Goal: Transaction & Acquisition: Subscribe to service/newsletter

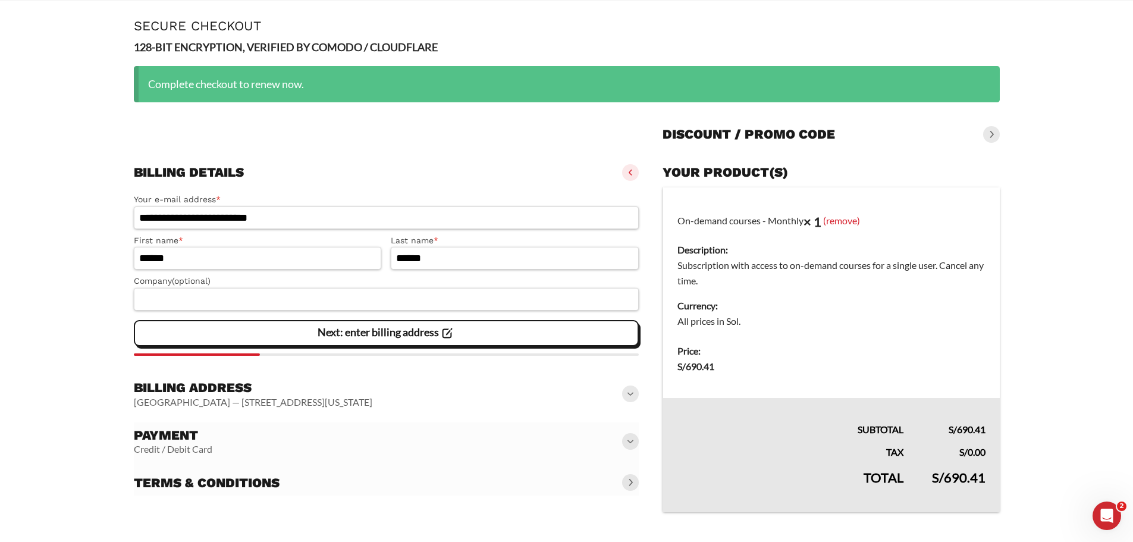
scroll to position [52, 0]
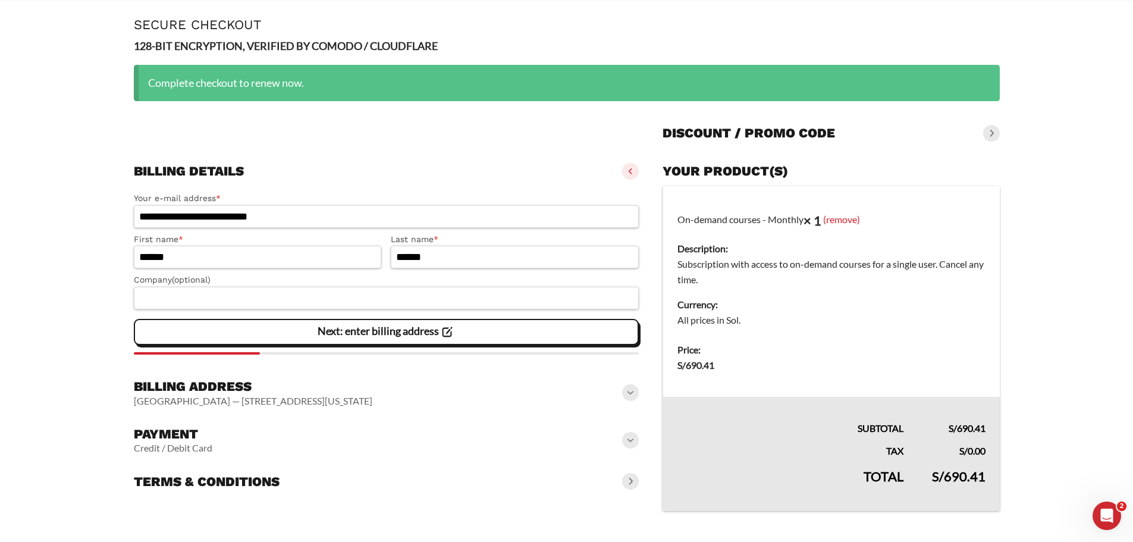
click at [458, 334] on div "Next: enter billing address" at bounding box center [387, 332] width 490 height 24
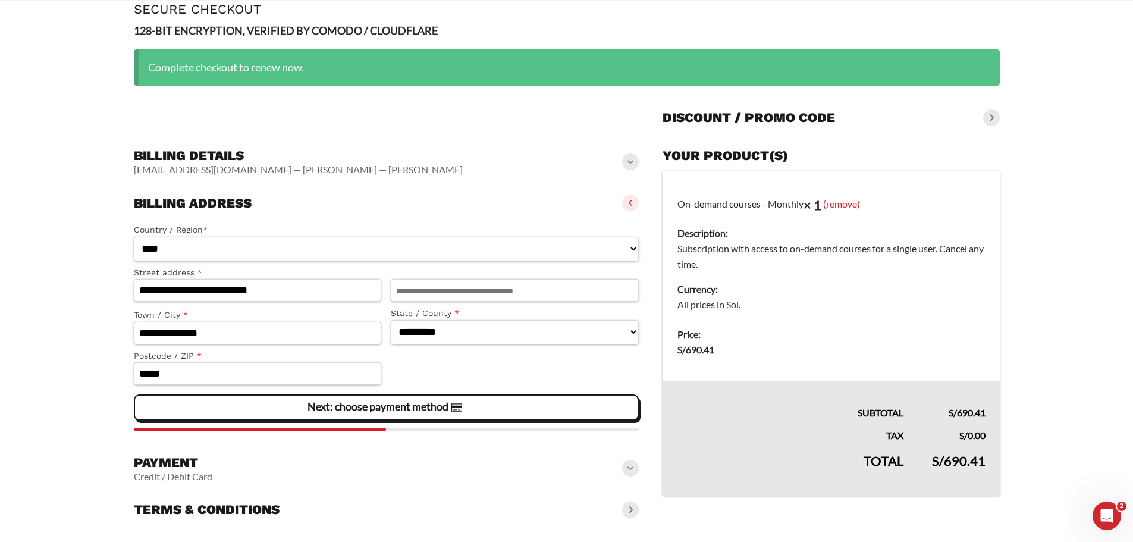
scroll to position [76, 0]
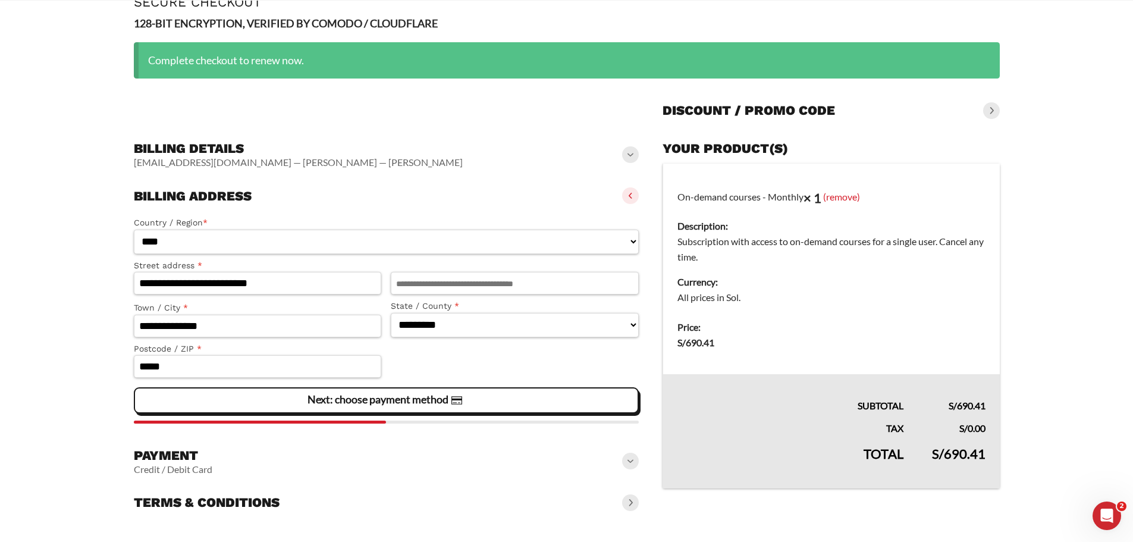
click at [482, 400] on div "Next: choose payment method" at bounding box center [387, 400] width 490 height 24
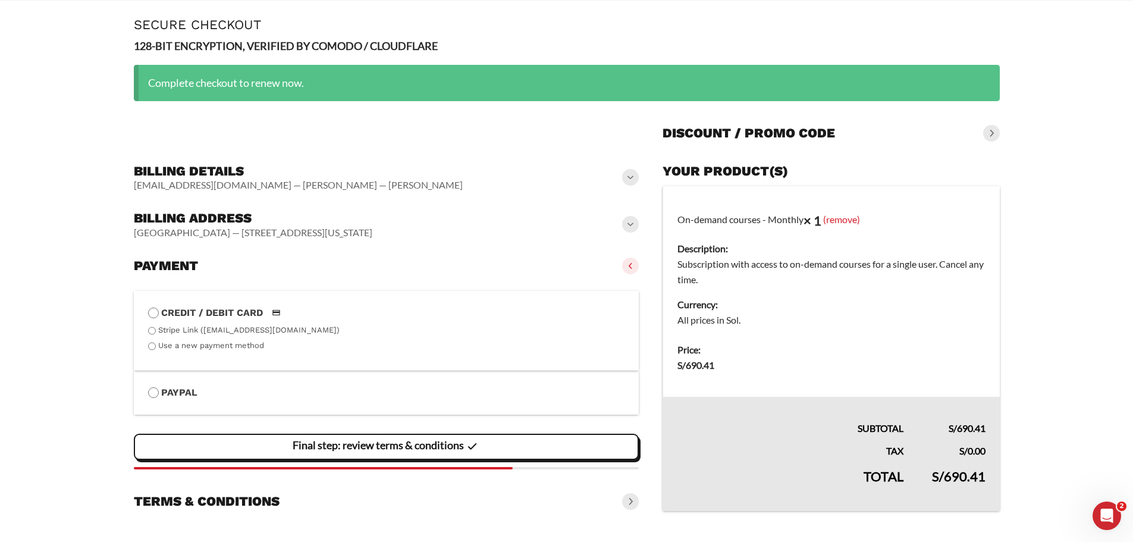
scroll to position [52, 0]
click at [504, 444] on div "Final step: review terms & conditions" at bounding box center [387, 447] width 490 height 24
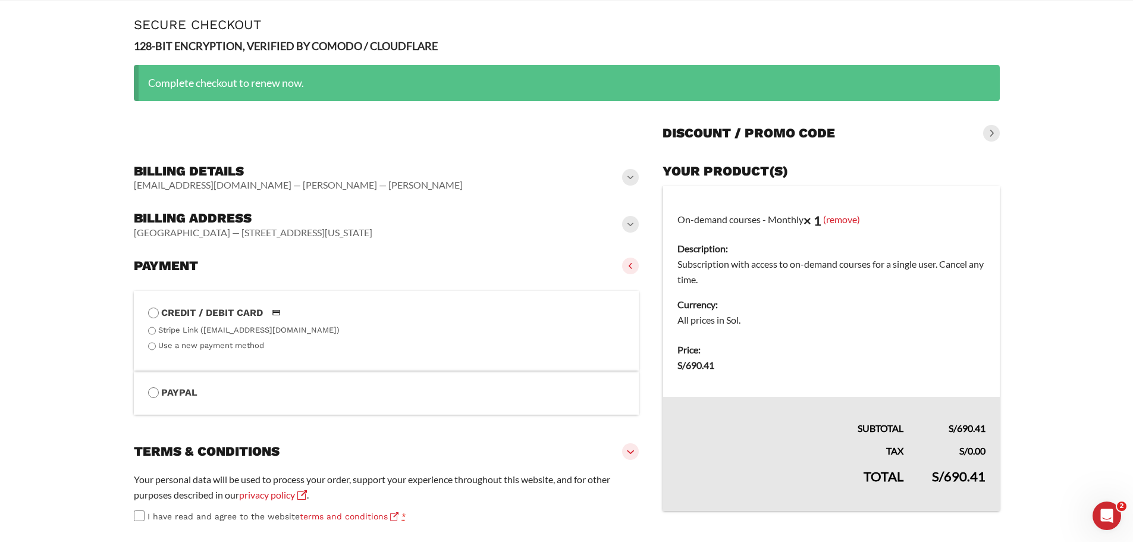
scroll to position [112, 0]
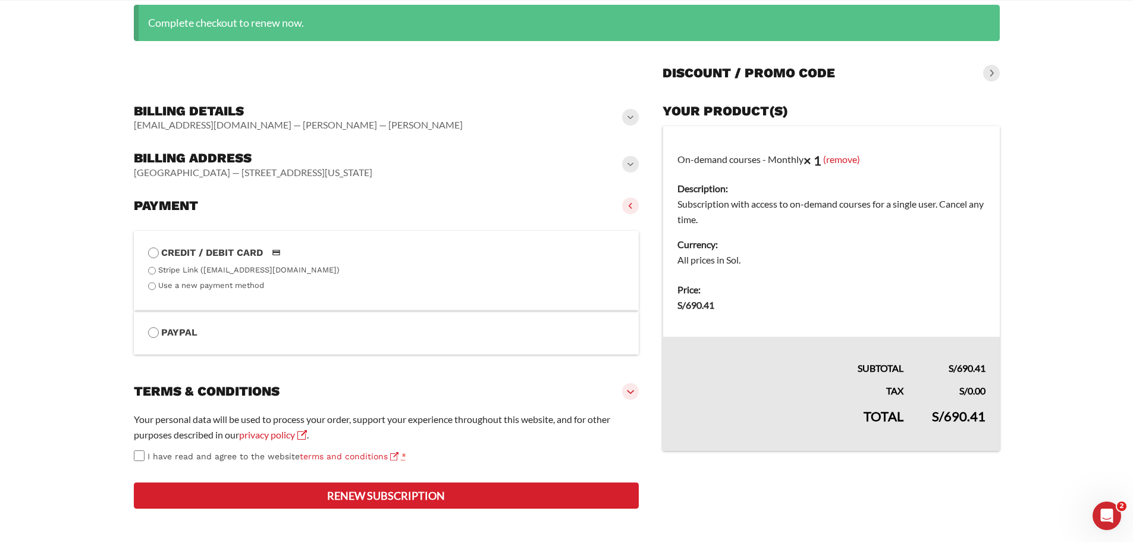
click at [144, 455] on label "I have read and agree to the website terms and conditions *" at bounding box center [386, 456] width 505 height 14
click at [431, 494] on button "Renew subscription" at bounding box center [386, 495] width 505 height 26
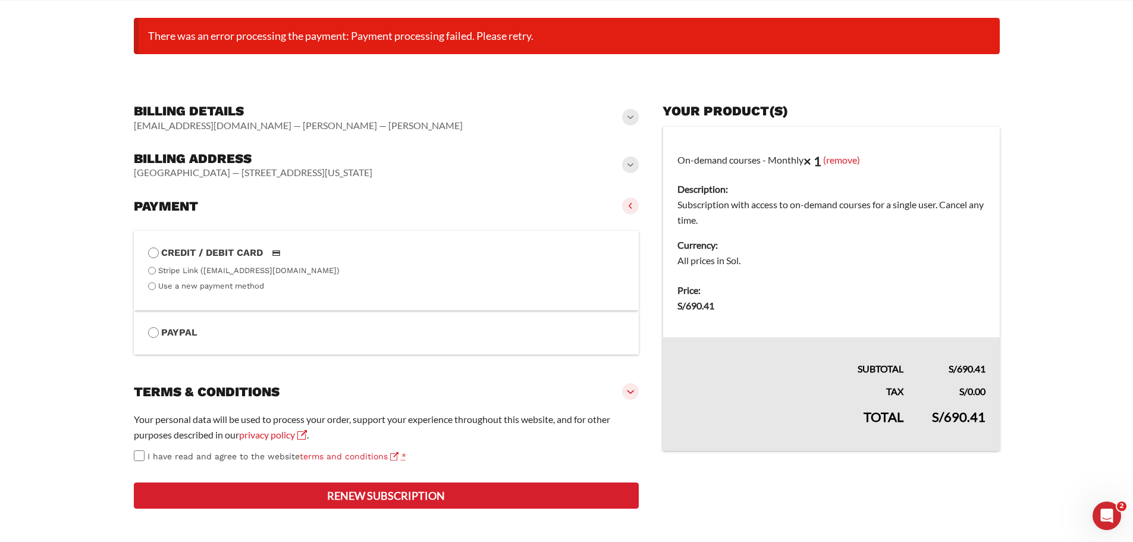
scroll to position [189, 0]
click at [266, 266] on label "Stripe Link ([EMAIL_ADDRESS][DOMAIN_NAME])" at bounding box center [248, 270] width 181 height 9
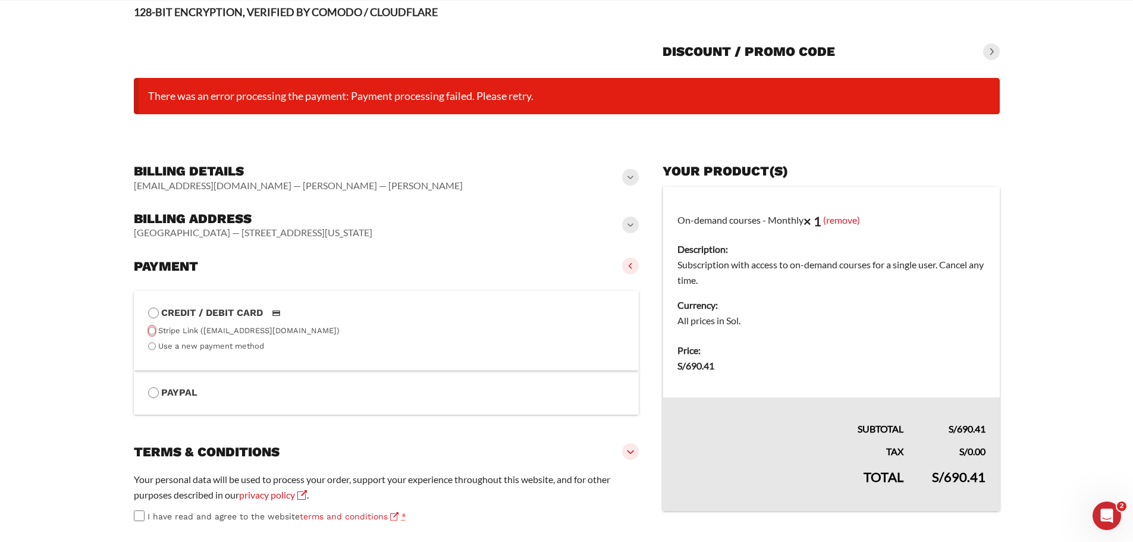
scroll to position [0, 0]
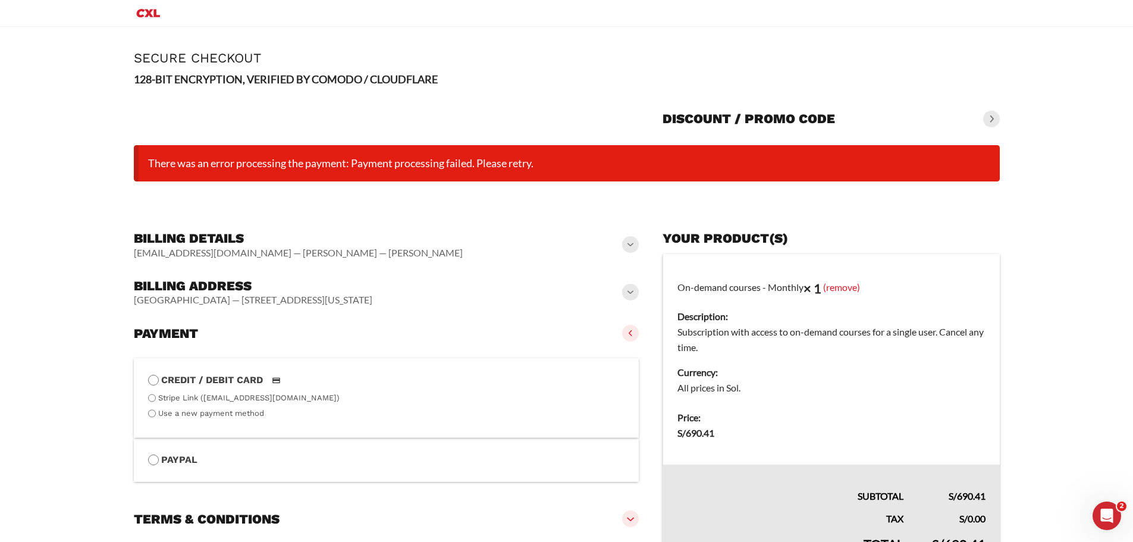
click at [992, 119] on span at bounding box center [991, 119] width 17 height 17
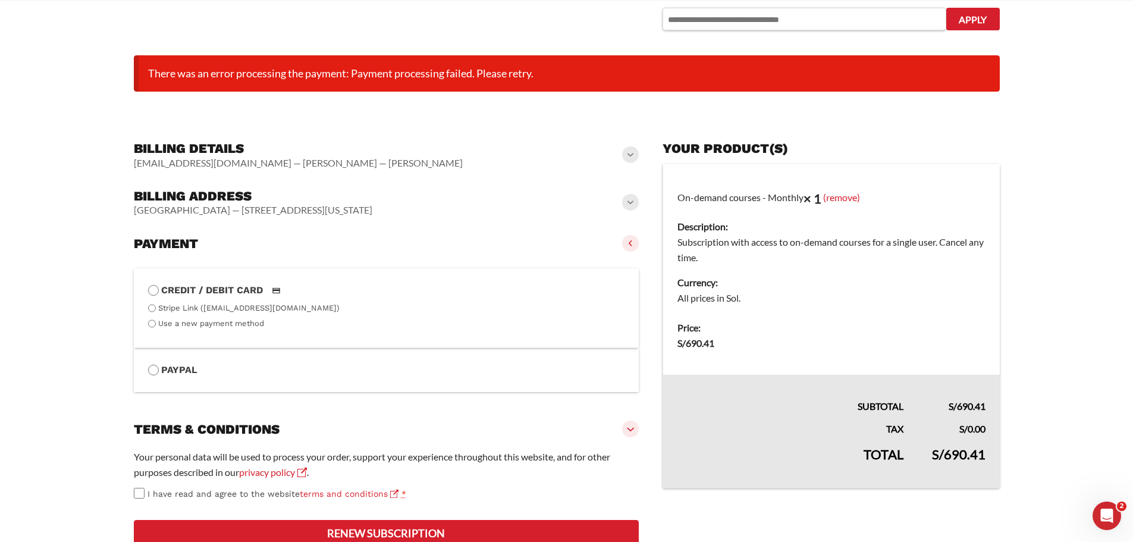
scroll to position [231, 0]
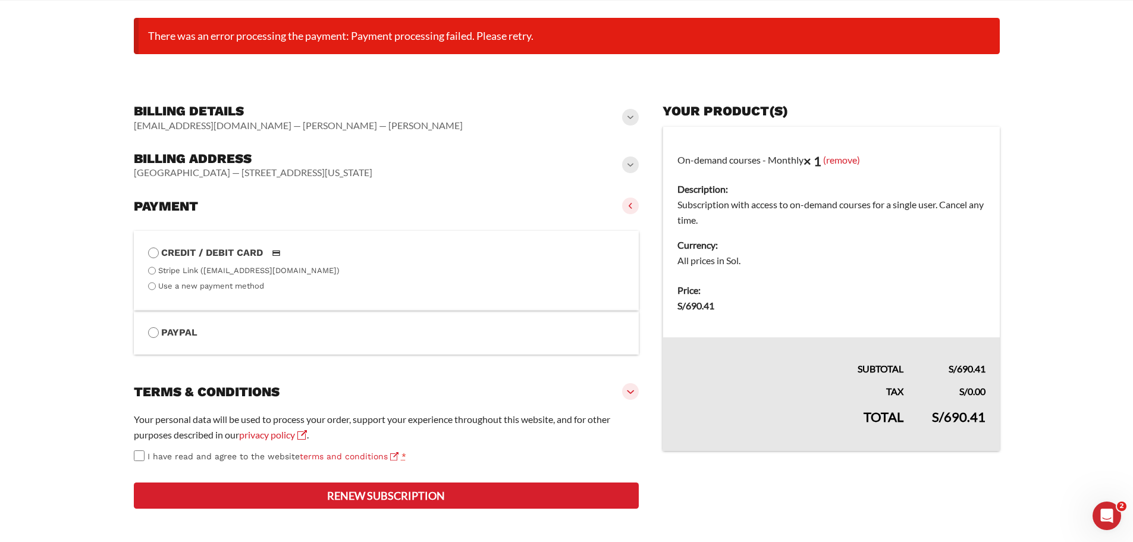
click at [254, 265] on li "Stripe Link ([EMAIL_ADDRESS][DOMAIN_NAME])" at bounding box center [386, 270] width 477 height 11
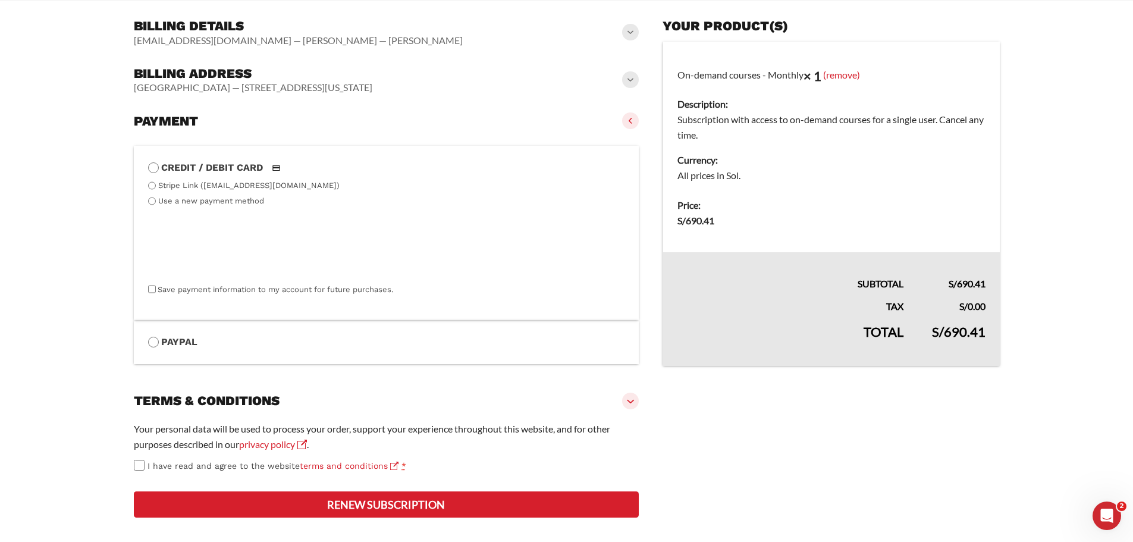
scroll to position [325, 0]
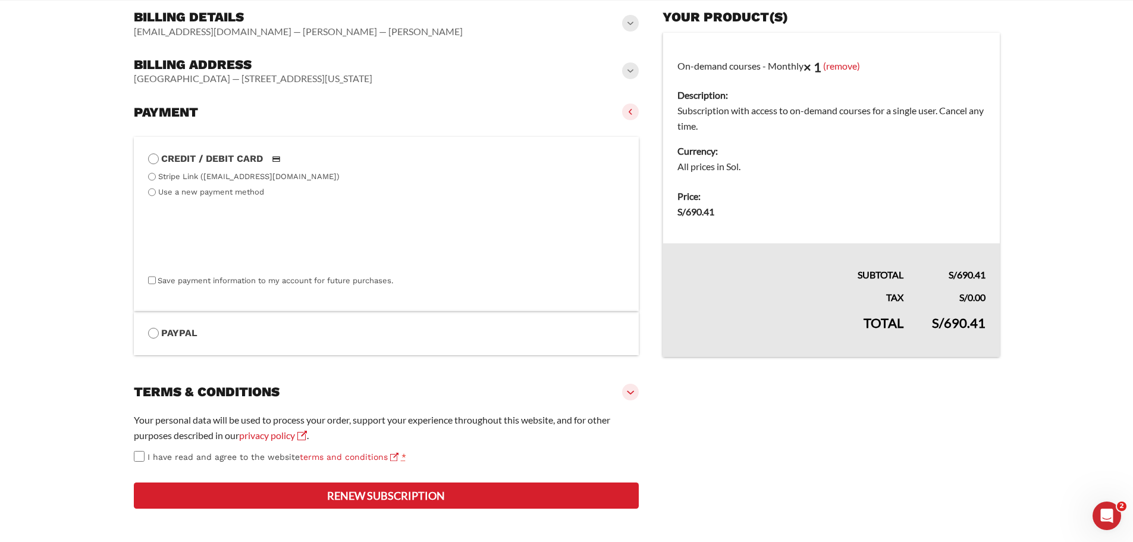
click at [370, 501] on button "Renew subscription" at bounding box center [386, 495] width 505 height 26
click at [390, 496] on button "Renew subscription" at bounding box center [386, 495] width 505 height 26
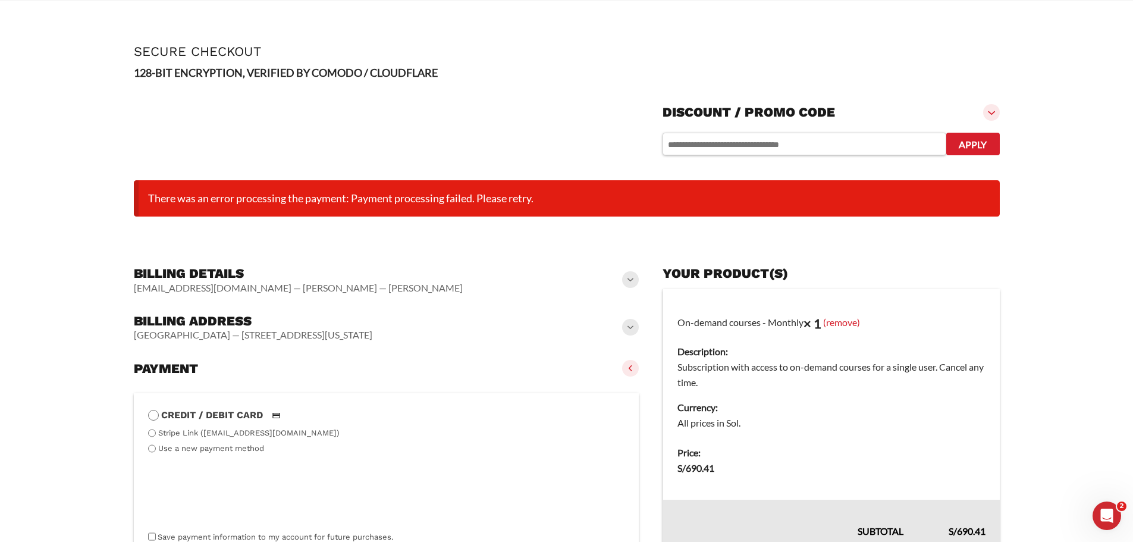
scroll to position [0, 0]
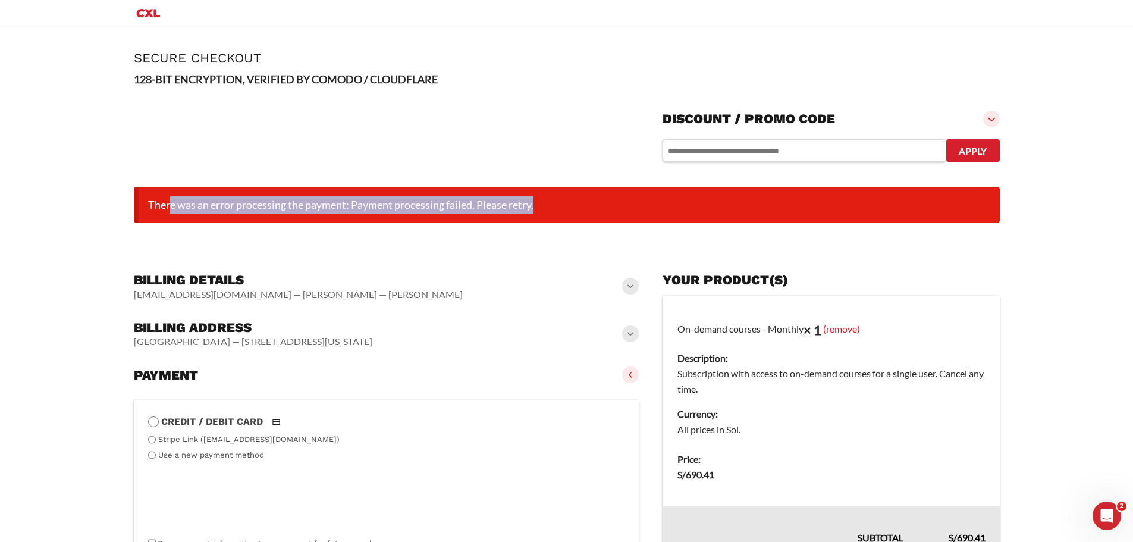
drag, startPoint x: 522, startPoint y: 202, endPoint x: 253, endPoint y: 134, distance: 277.6
click at [18, 208] on main "**********" at bounding box center [566, 416] width 1133 height 778
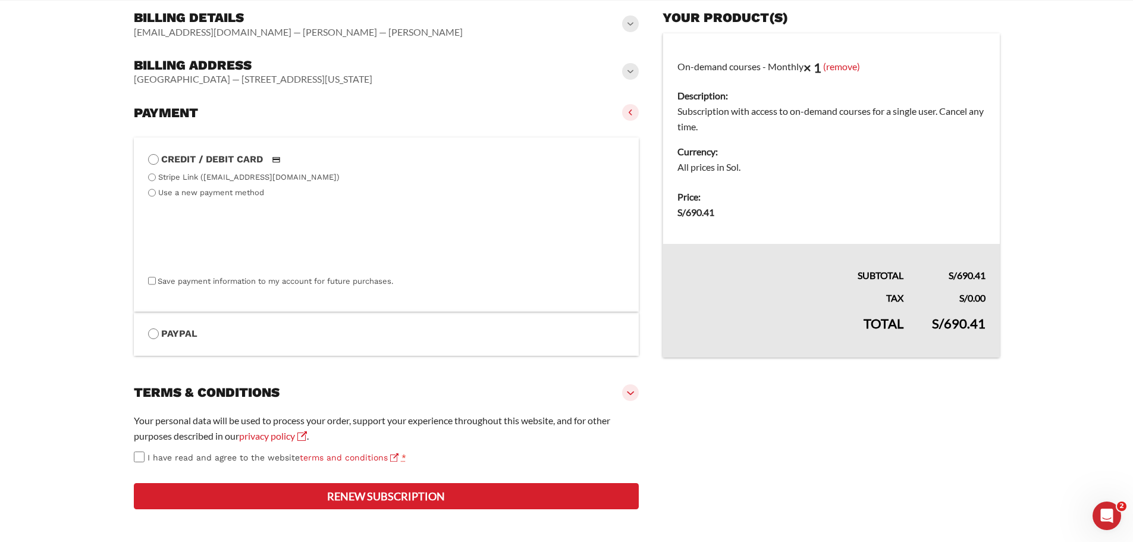
scroll to position [325, 0]
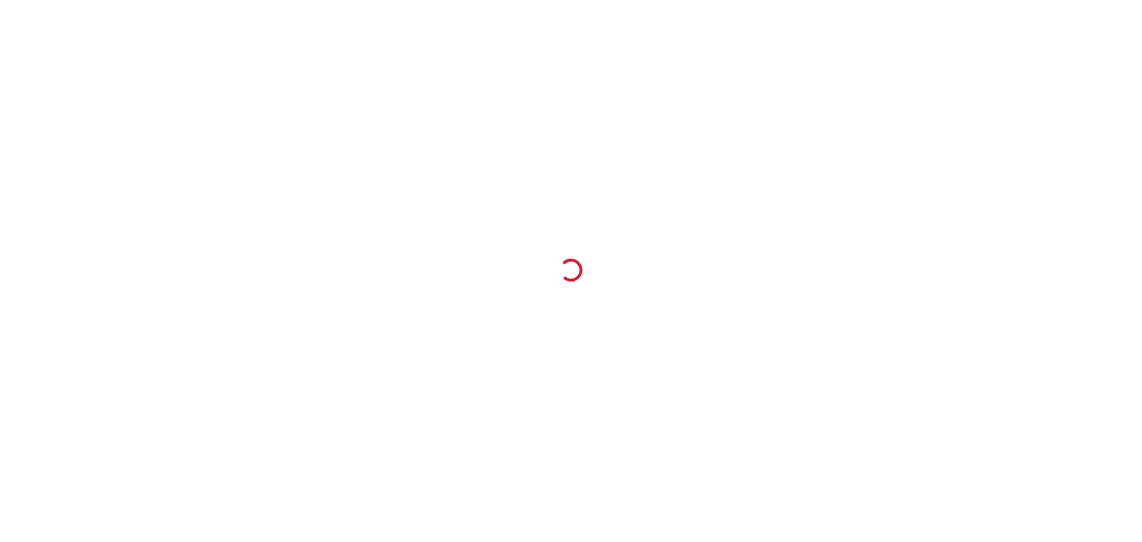
select select "***"
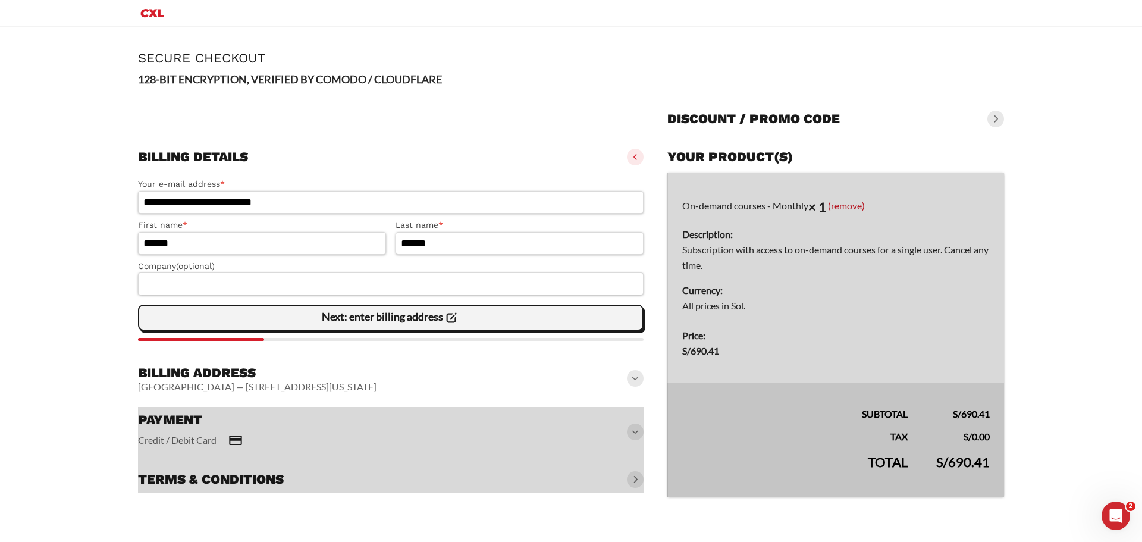
click at [449, 320] on icon at bounding box center [451, 318] width 16 height 16
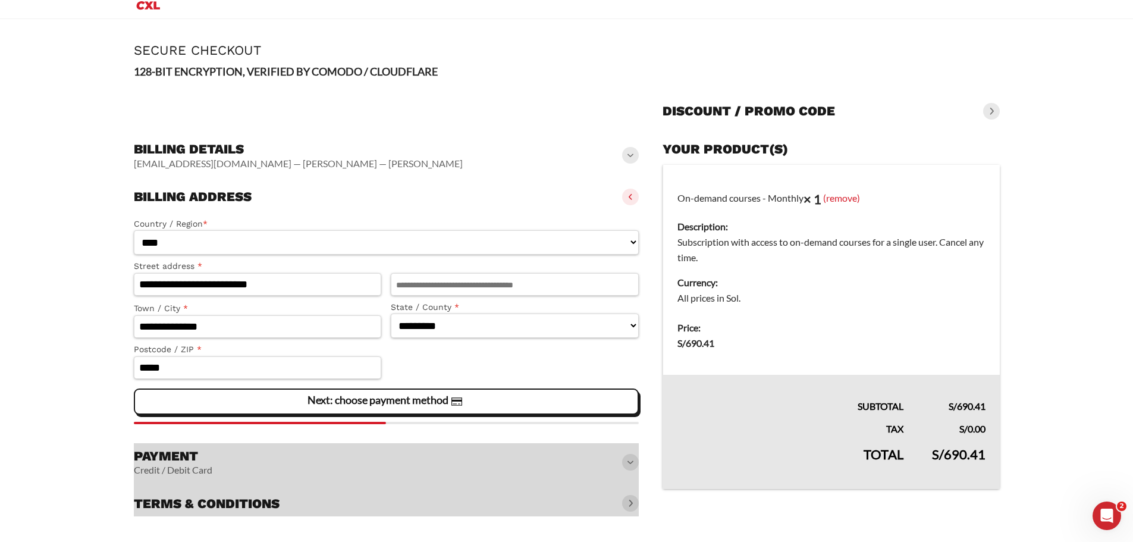
scroll to position [10, 0]
click at [436, 282] on input "Apartment, suite, unit, etc. (optional)" at bounding box center [515, 283] width 248 height 23
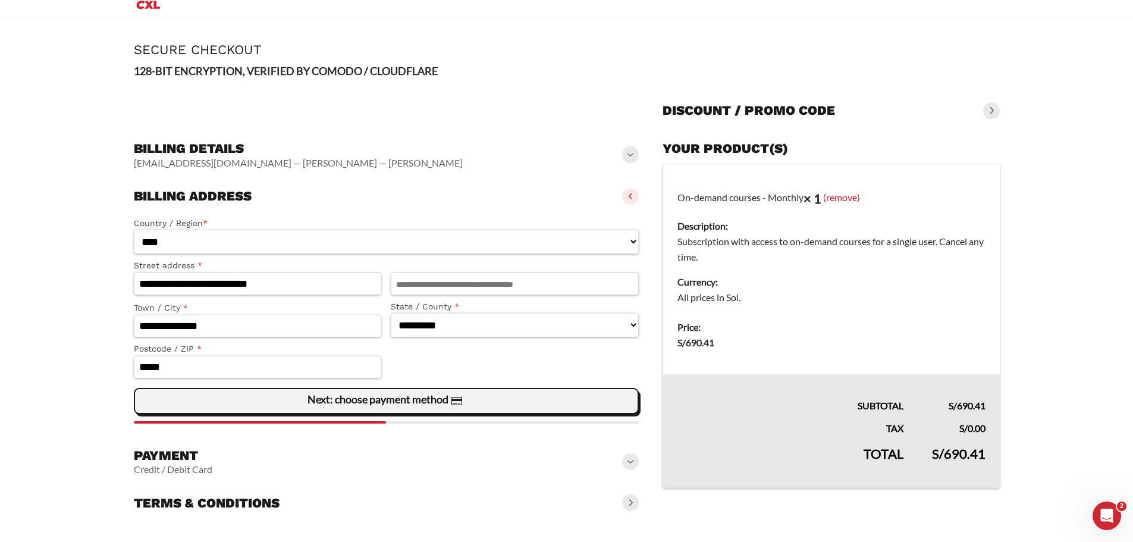
click at [462, 401] on icon at bounding box center [456, 401] width 11 height 8
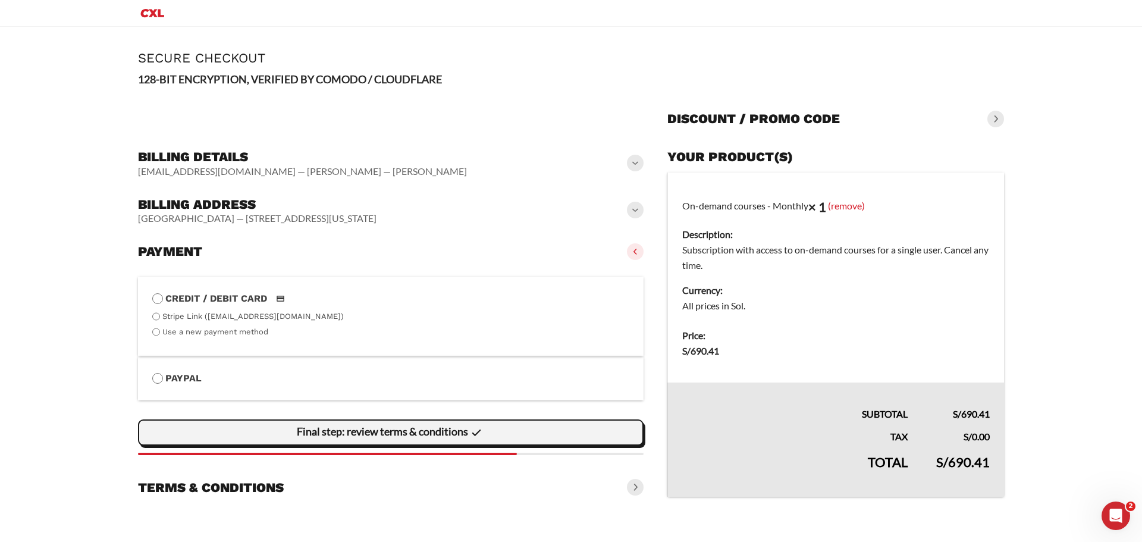
click at [498, 432] on div "Final step: review terms & conditions" at bounding box center [391, 432] width 490 height 24
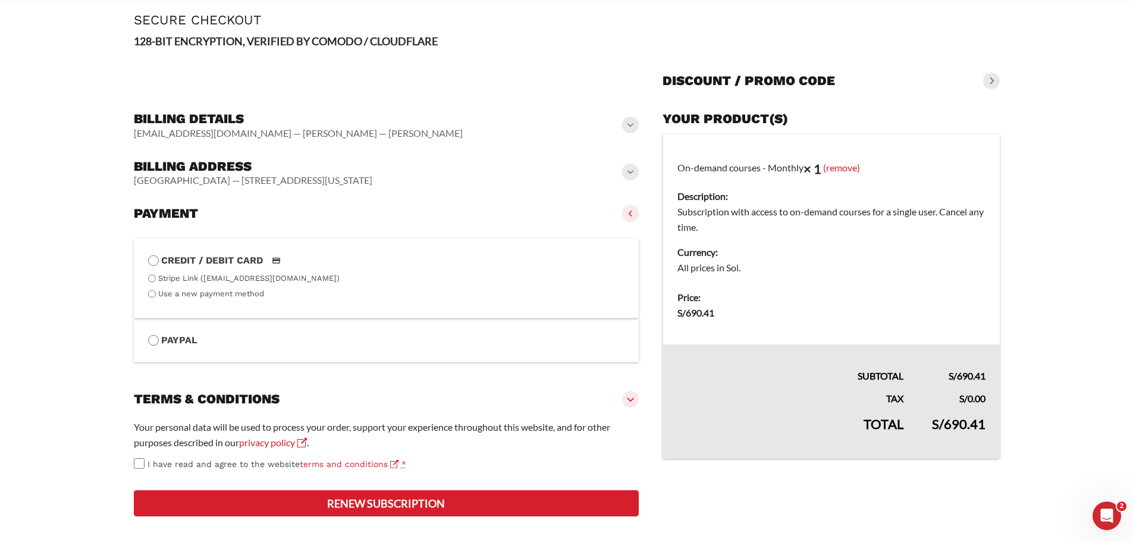
scroll to position [65, 0]
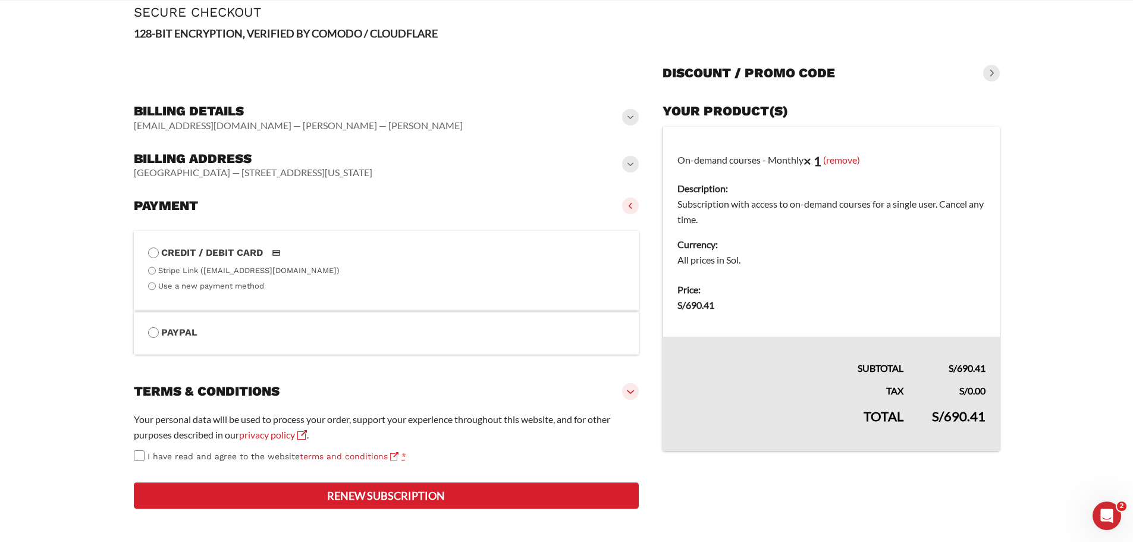
click at [147, 275] on li "Credit / Debit Card Stripe Link (arthurmolina3000@gmail.com) Use a new payment …" at bounding box center [386, 271] width 505 height 80
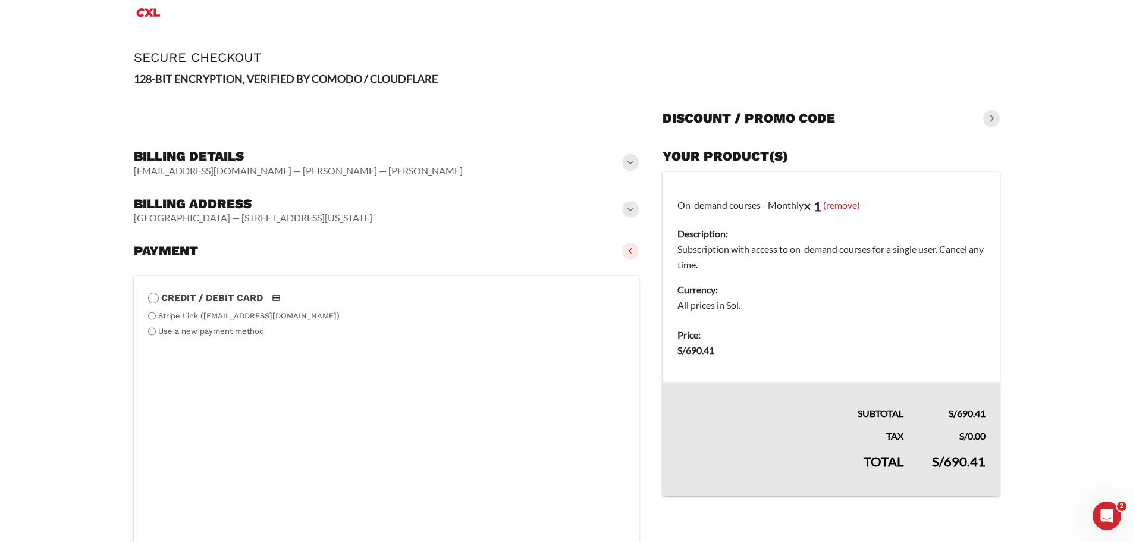
scroll to position [0, 0]
drag, startPoint x: 680, startPoint y: 351, endPoint x: 756, endPoint y: 352, distance: 76.1
click at [717, 350] on dd "S/ 690.41" at bounding box center [830, 350] width 307 height 15
drag, startPoint x: 928, startPoint y: 460, endPoint x: 989, endPoint y: 456, distance: 60.8
click at [988, 457] on td "S/ 690.41" at bounding box center [958, 470] width 82 height 52
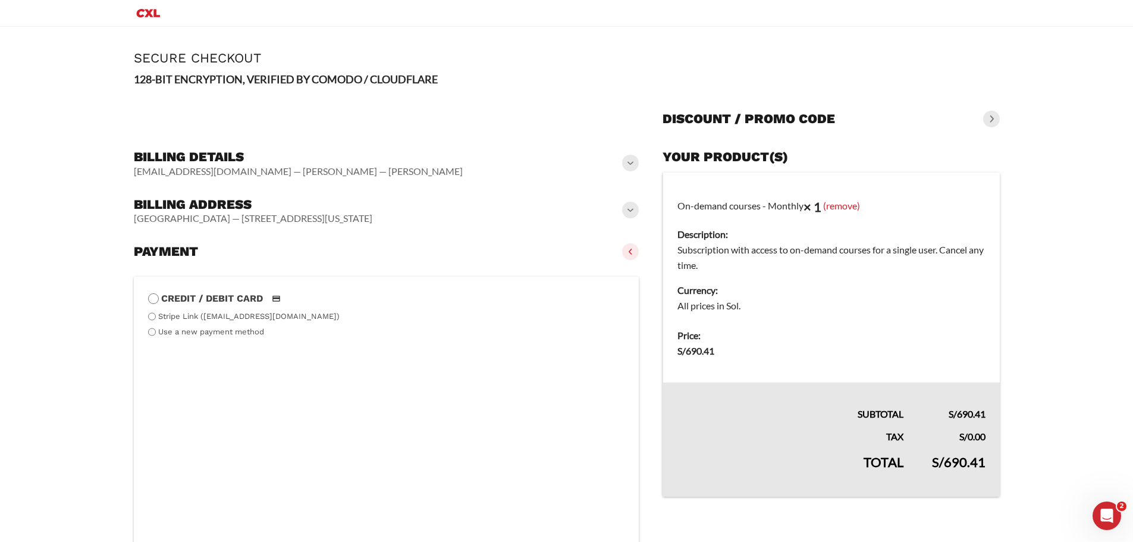
click at [1042, 457] on main "**********" at bounding box center [566, 450] width 1133 height 847
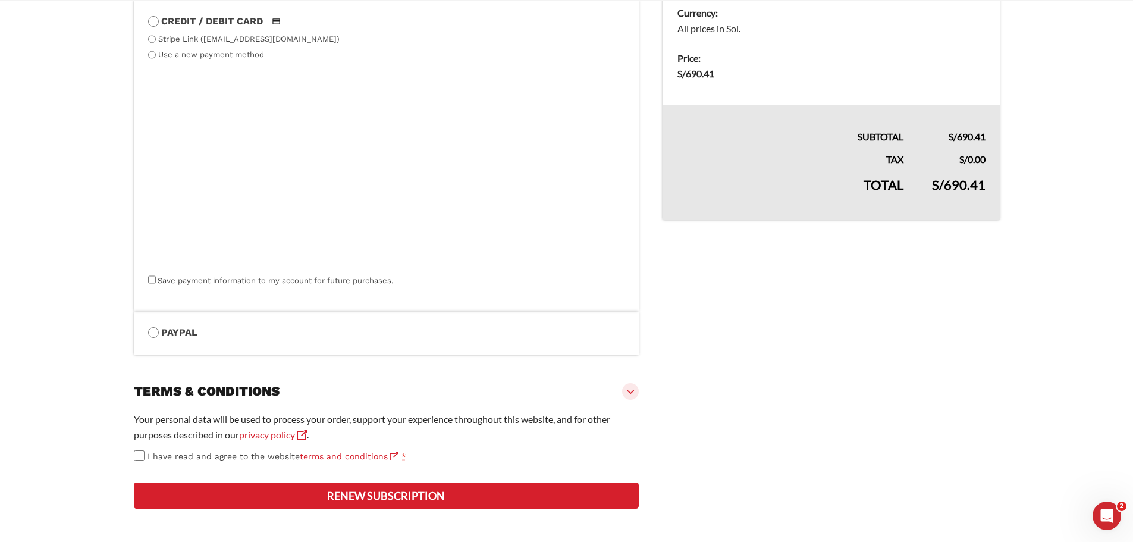
scroll to position [339, 0]
click at [343, 499] on button "Renew subscription" at bounding box center [386, 495] width 505 height 26
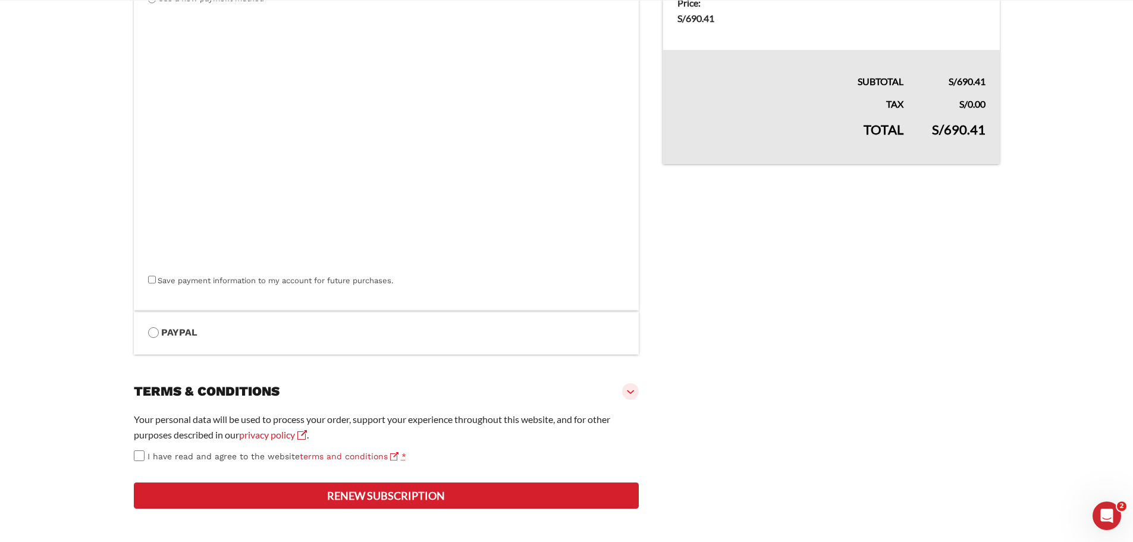
scroll to position [444, 0]
click at [367, 495] on button "Renew subscription" at bounding box center [386, 495] width 505 height 26
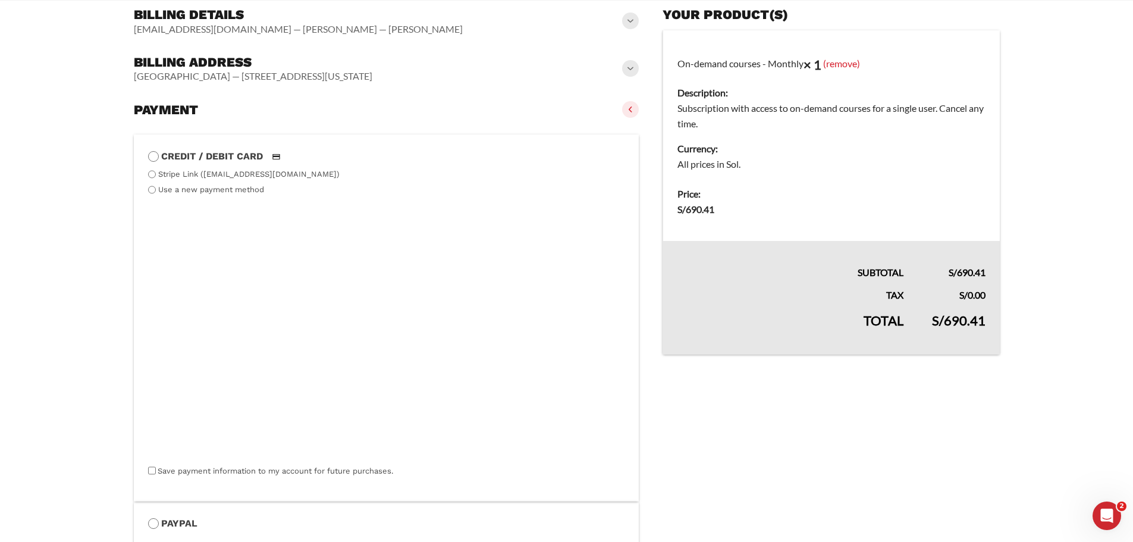
scroll to position [93, 0]
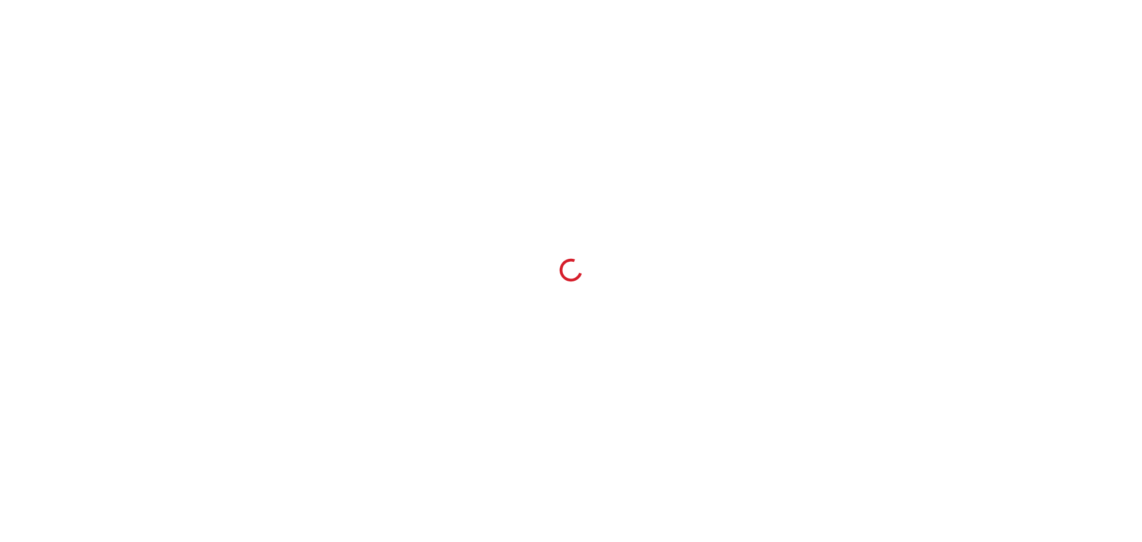
select select "***"
select select "**"
select select "***"
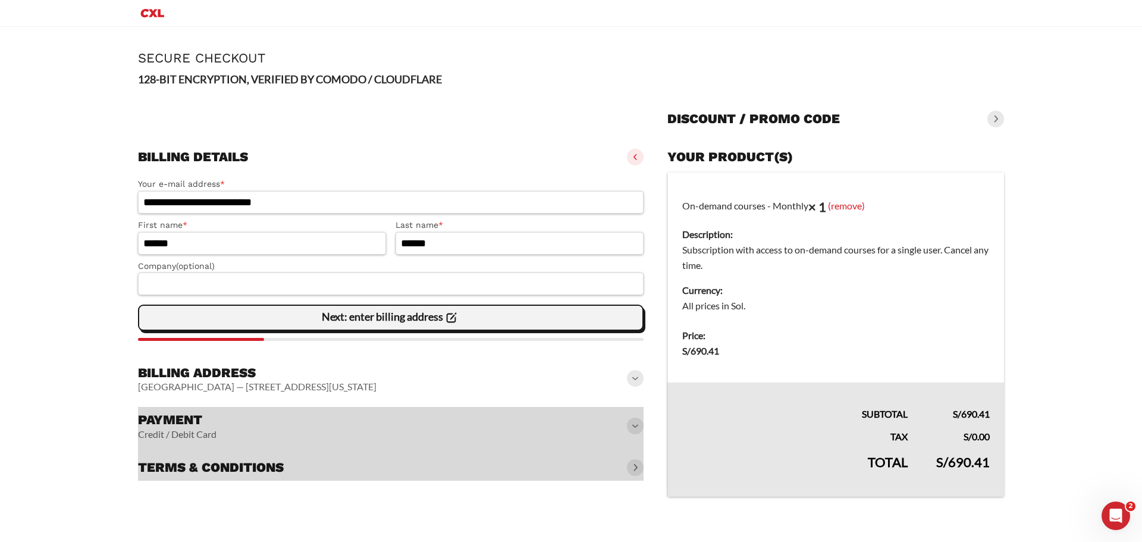
click at [450, 318] on icon at bounding box center [451, 318] width 16 height 16
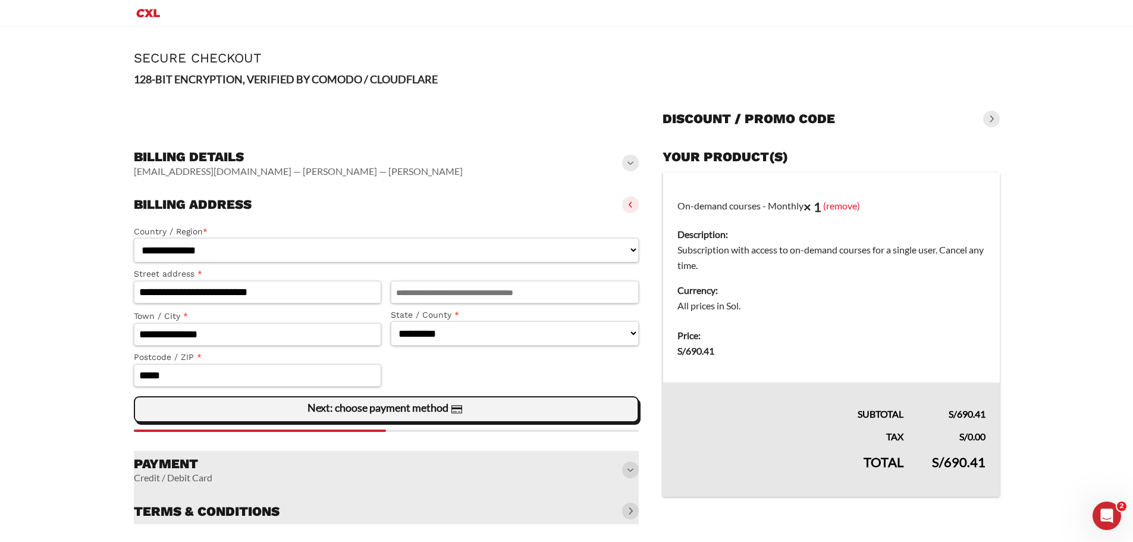
click at [457, 411] on icon at bounding box center [454, 411] width 4 height 1
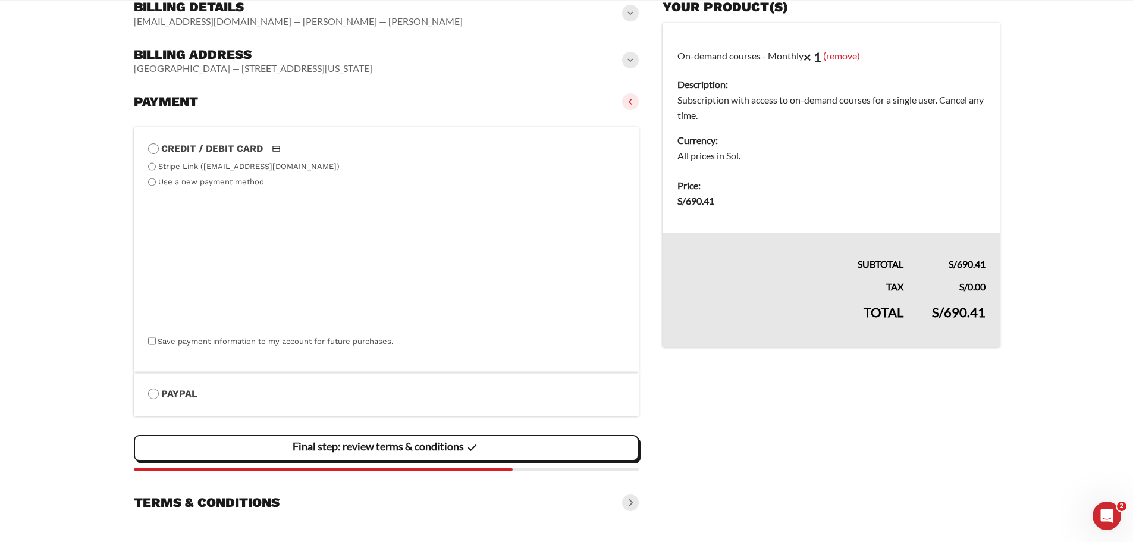
scroll to position [168, 0]
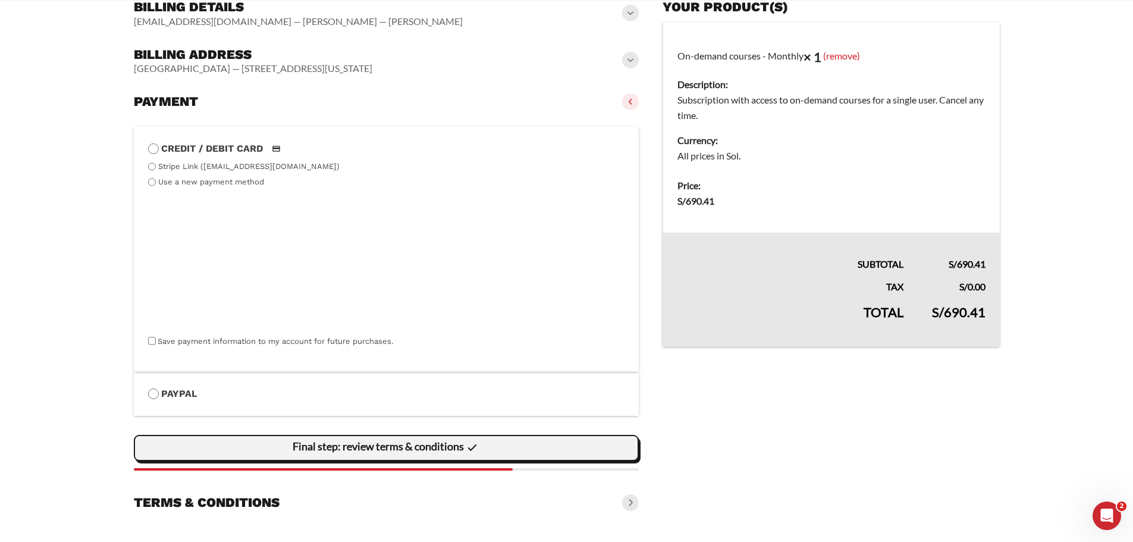
click at [0, 0] on slot "Final step: review terms & conditions" at bounding box center [0, 0] width 0 height 0
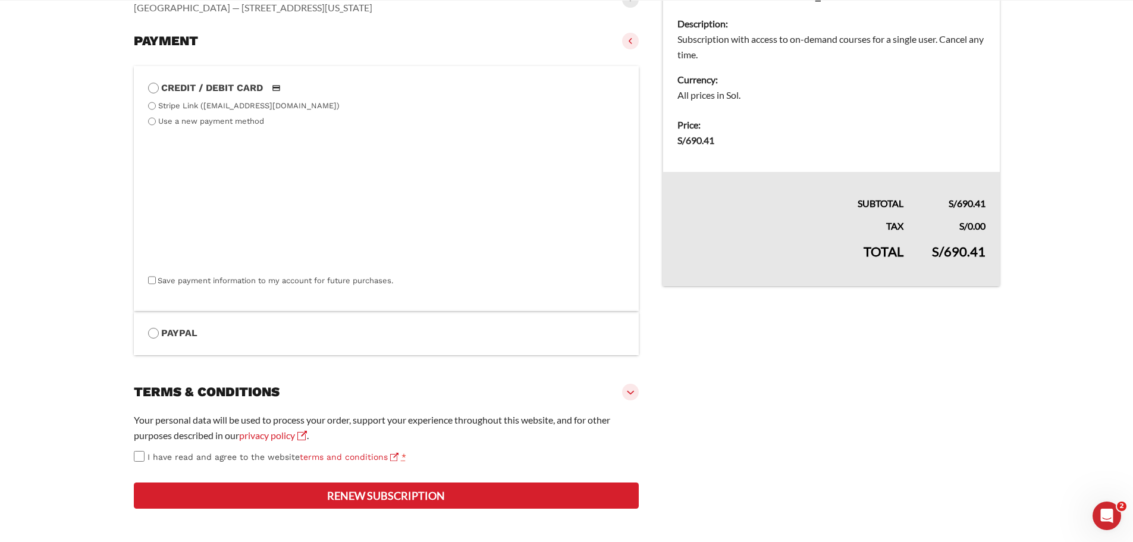
scroll to position [272, 0]
click at [444, 498] on button "Renew subscription" at bounding box center [386, 495] width 505 height 26
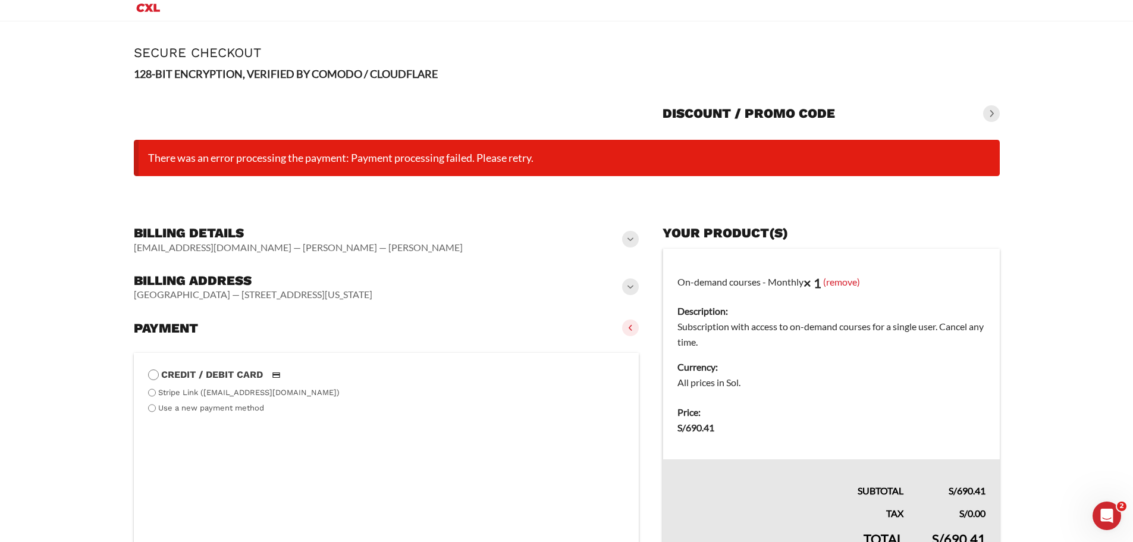
scroll to position [0, 0]
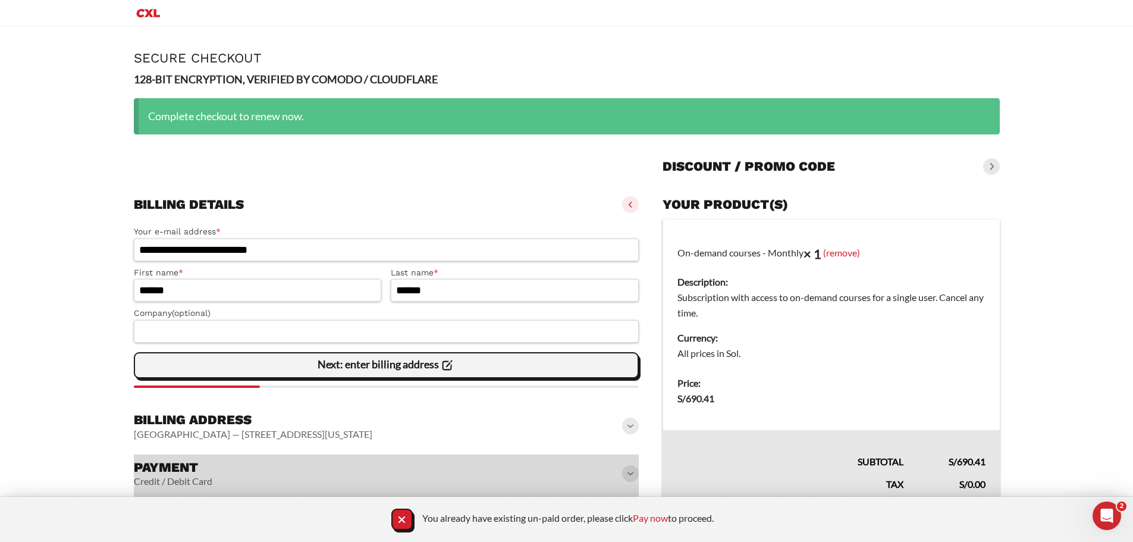
click at [0, 0] on slot "Next: enter billing address" at bounding box center [0, 0] width 0 height 0
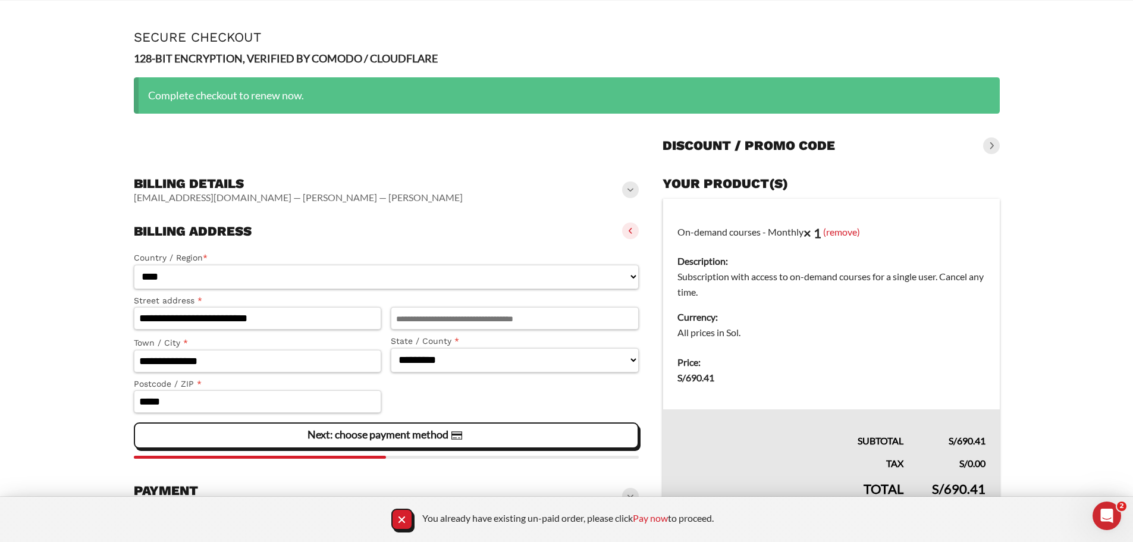
scroll to position [76, 0]
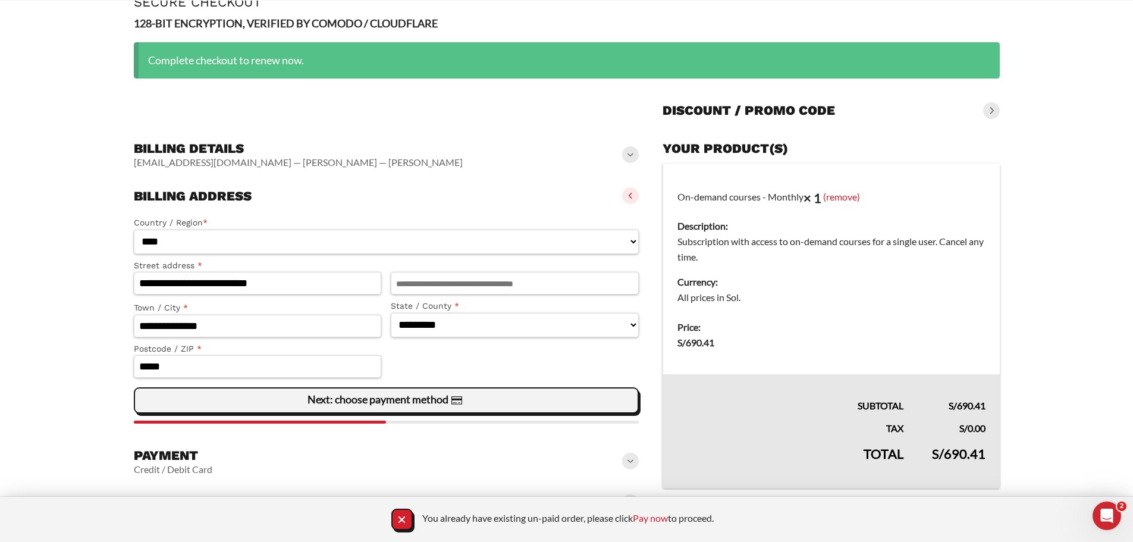
click at [0, 0] on slot "Next: choose payment method" at bounding box center [0, 0] width 0 height 0
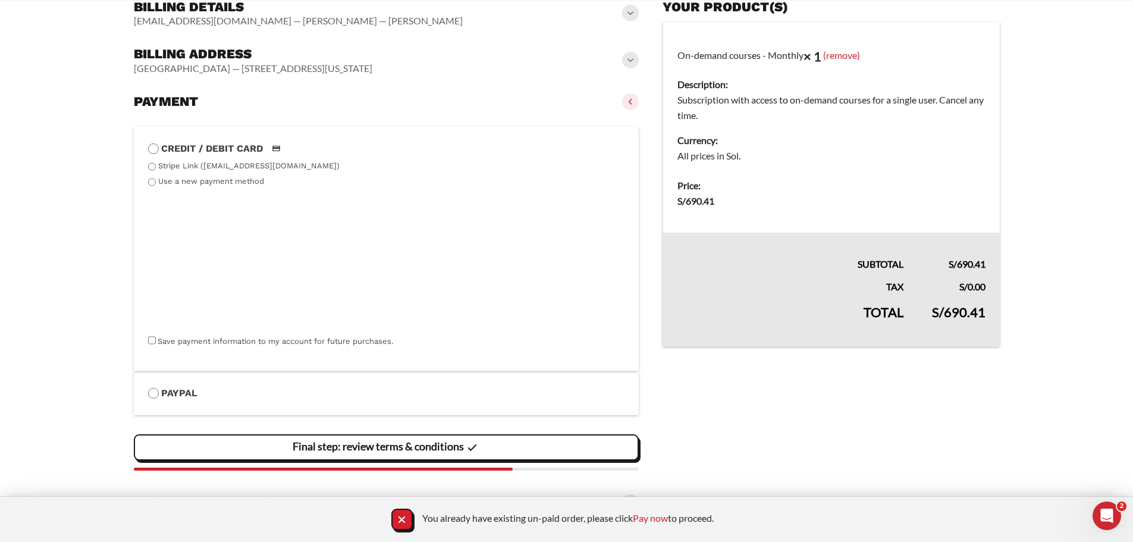
scroll to position [216, 0]
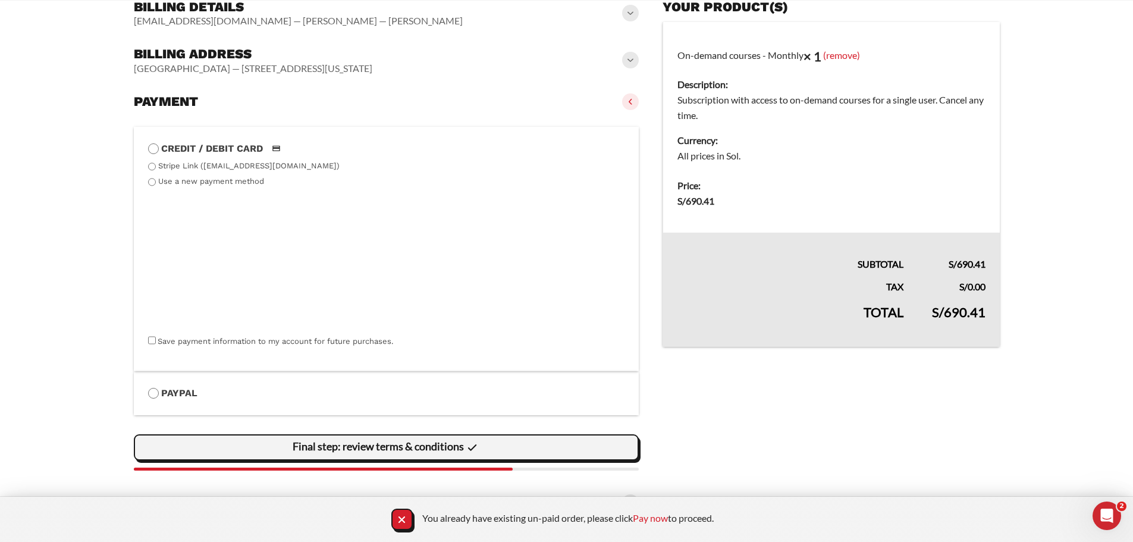
click at [0, 0] on slot "Final step: review terms & conditions" at bounding box center [0, 0] width 0 height 0
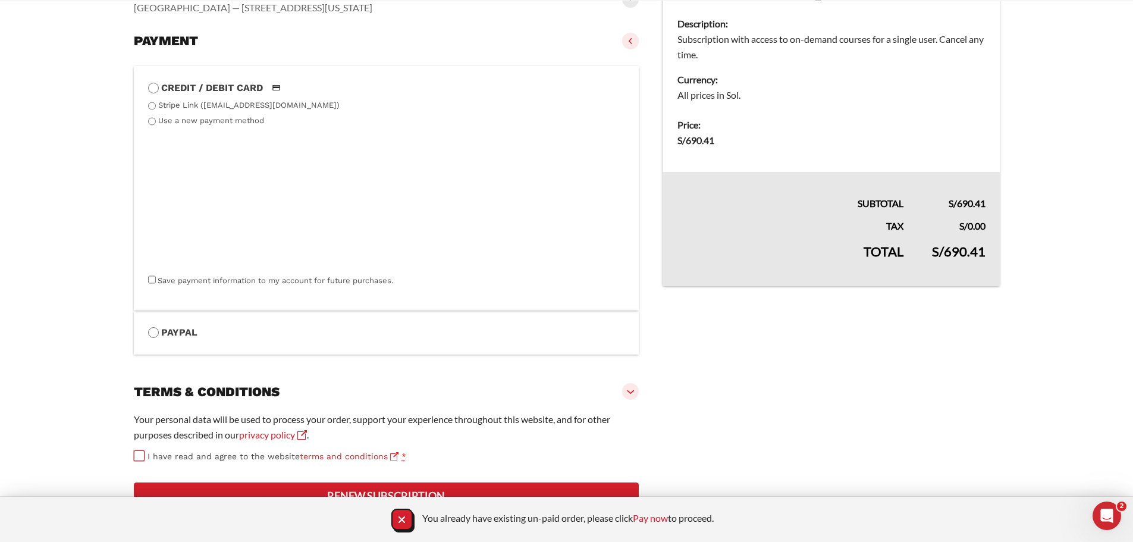
scroll to position [320, 0]
click at [480, 490] on button "Renew subscription" at bounding box center [386, 495] width 505 height 26
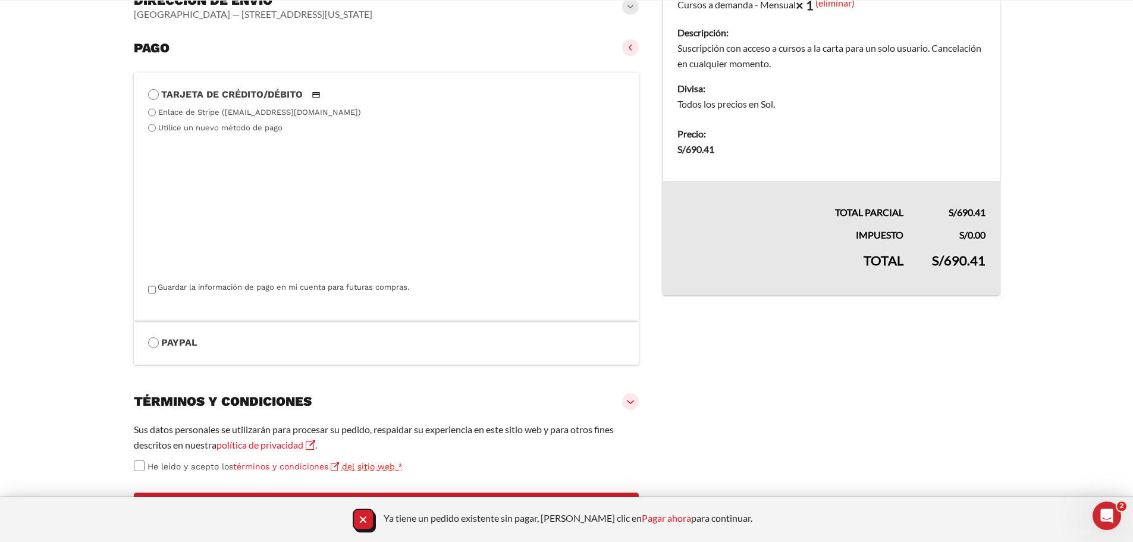
scroll to position [357, 0]
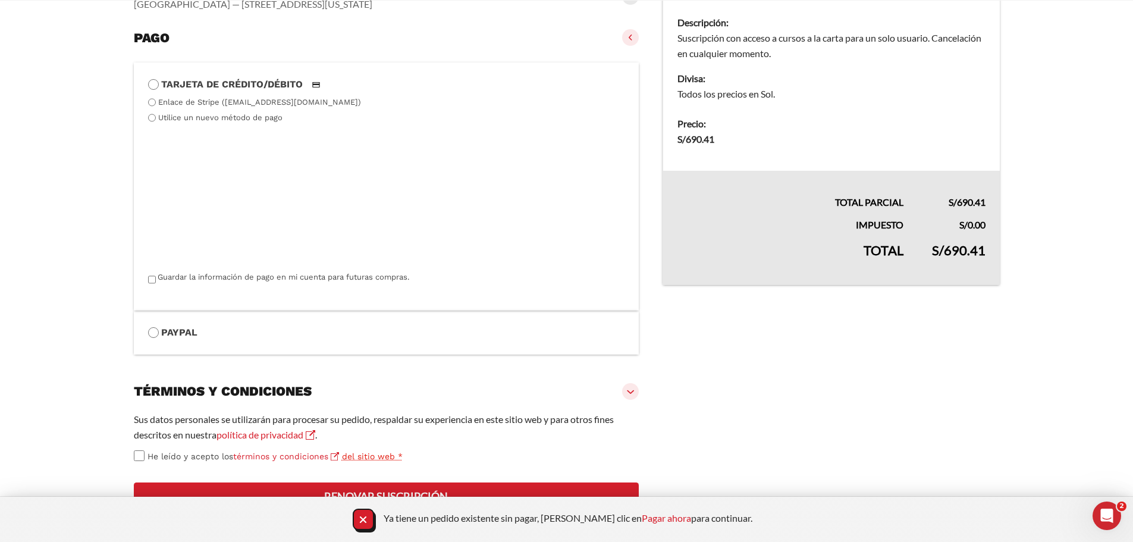
click at [417, 490] on font "Renovar suscripción" at bounding box center [386, 495] width 124 height 13
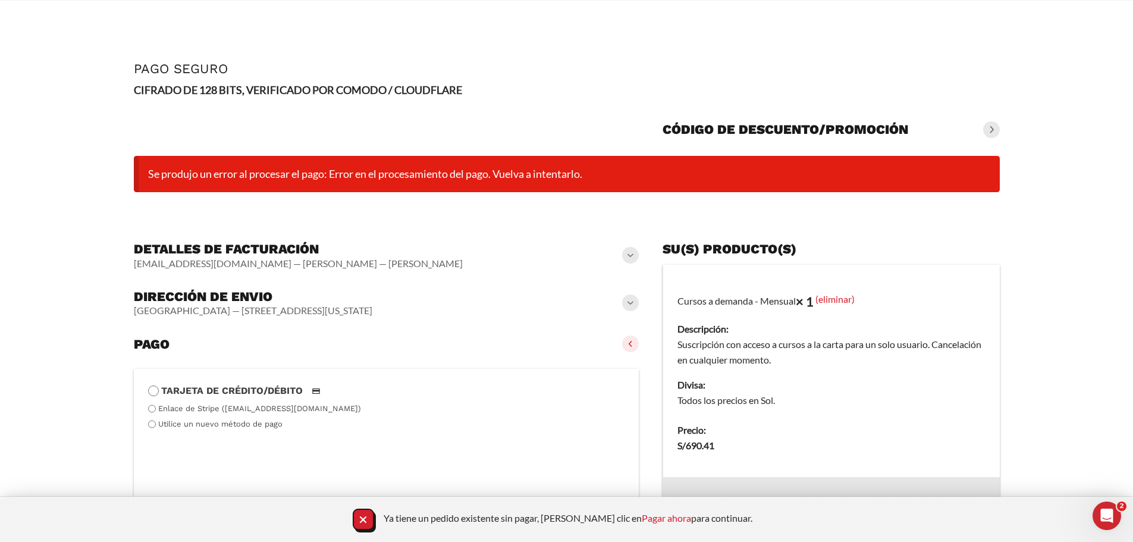
scroll to position [75, 0]
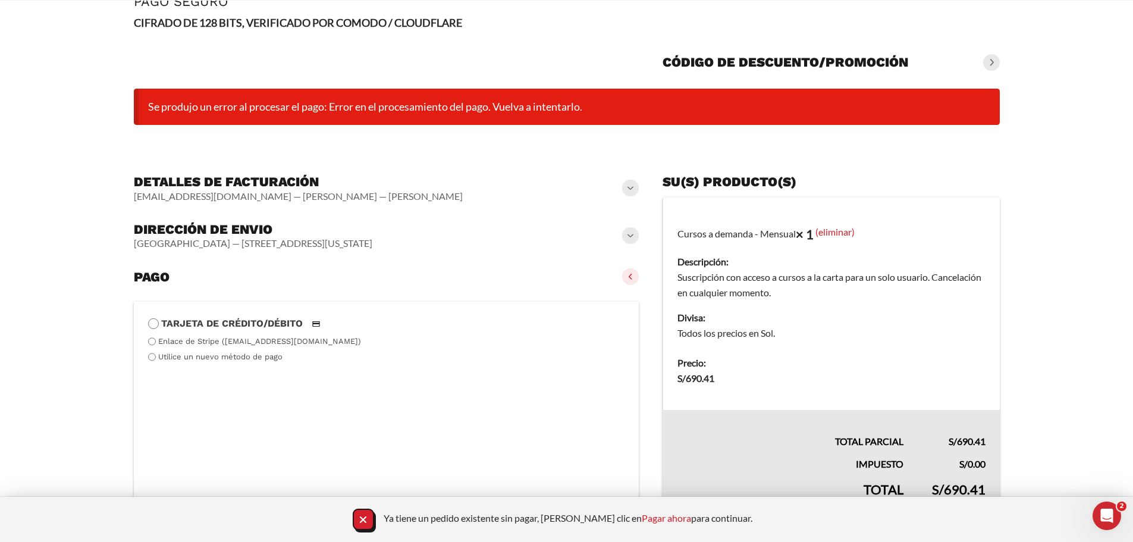
drag, startPoint x: 644, startPoint y: 254, endPoint x: 54, endPoint y: 42, distance: 627.0
click at [67, 77] on main "Página Pago seguro CIFRADO DE 128 BITS, VERIFICADO POR COMODO / CLOUDFLARE Códi…" at bounding box center [566, 375] width 1133 height 810
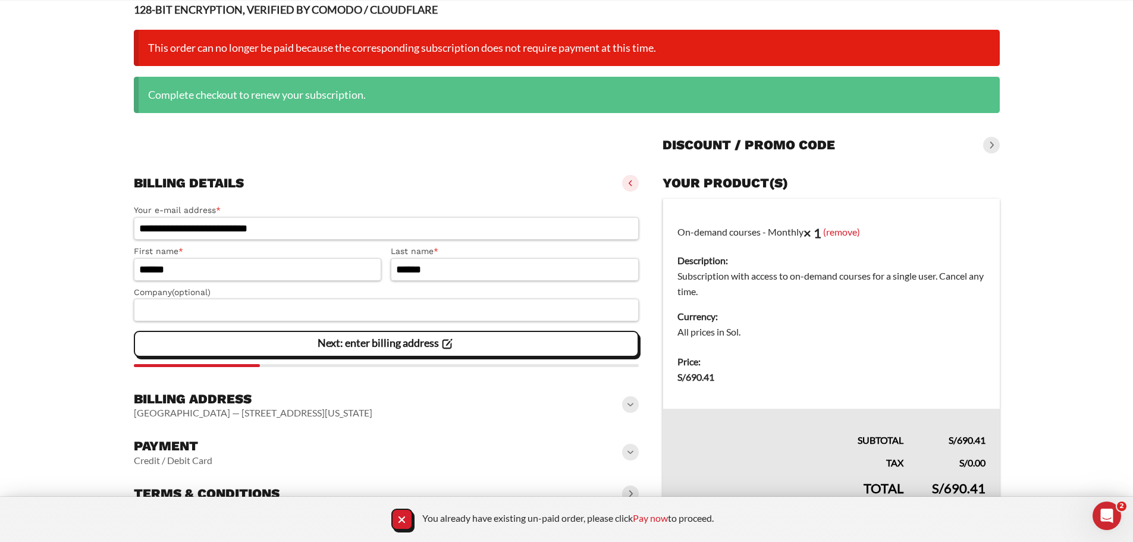
scroll to position [100, 0]
